Goal: Information Seeking & Learning: Find specific fact

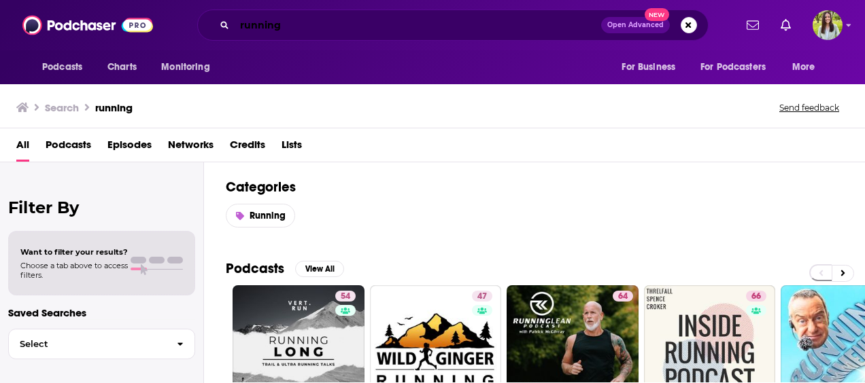
click at [302, 33] on input "running" at bounding box center [417, 25] width 366 height 22
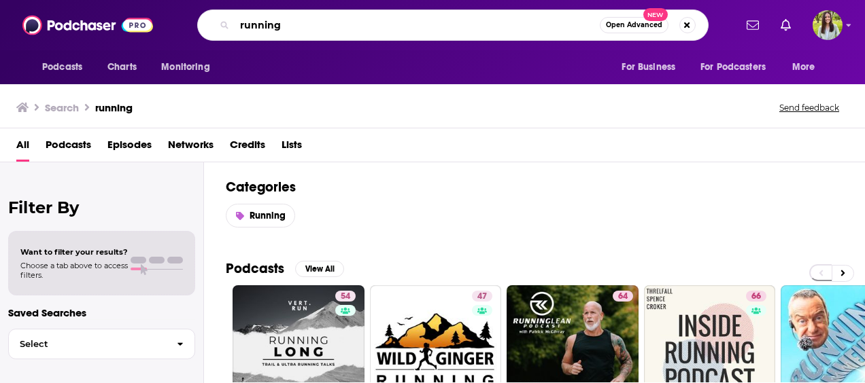
click at [302, 33] on input "running" at bounding box center [416, 25] width 365 height 22
type input "The Tearsheet podcast"
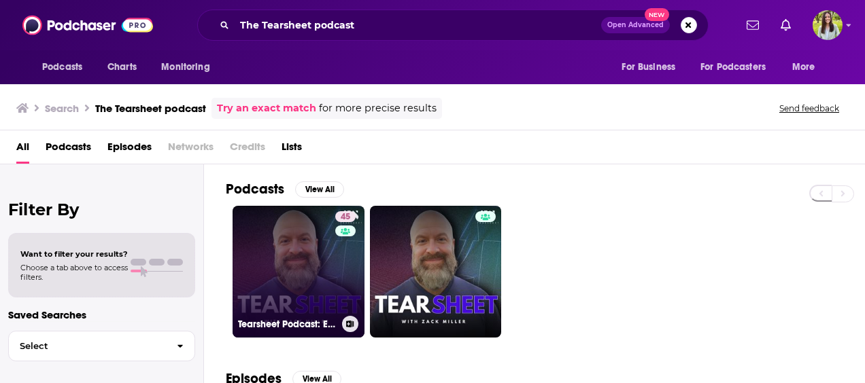
click at [286, 266] on link "45 Tearsheet Podcast: Exploring Financial Services Together" at bounding box center [298, 272] width 132 height 132
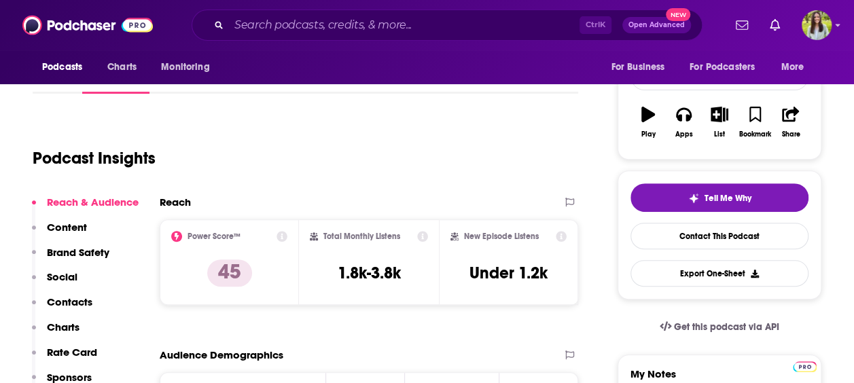
scroll to position [189, 0]
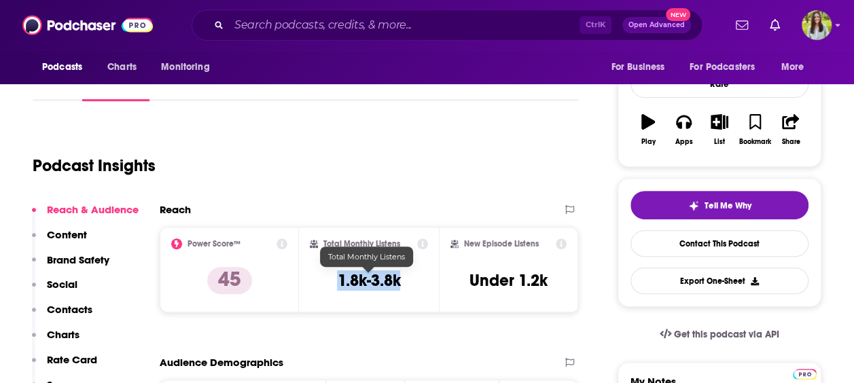
drag, startPoint x: 324, startPoint y: 283, endPoint x: 421, endPoint y: 285, distance: 97.9
click at [421, 285] on div "Total Monthly Listens 1.8k-3.8k" at bounding box center [369, 270] width 118 height 63
copy h3 "1.8k-3.8k"
